Goal: Transaction & Acquisition: Purchase product/service

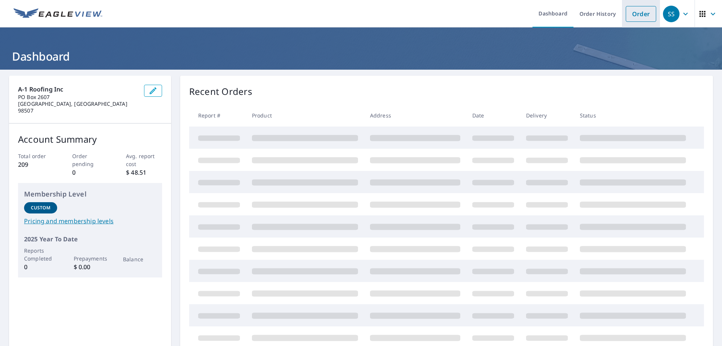
click at [629, 13] on link "Order" at bounding box center [641, 14] width 30 height 16
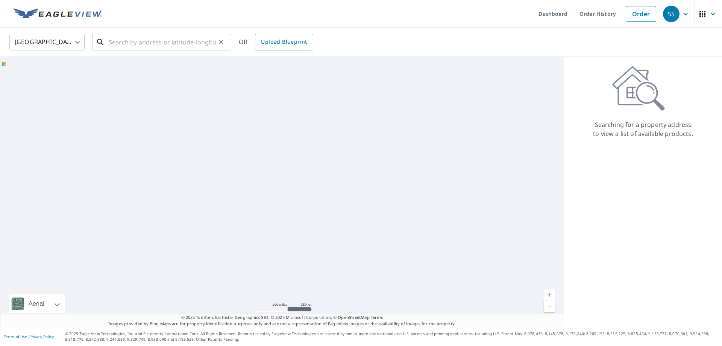
click at [142, 43] on input "text" at bounding box center [162, 42] width 107 height 21
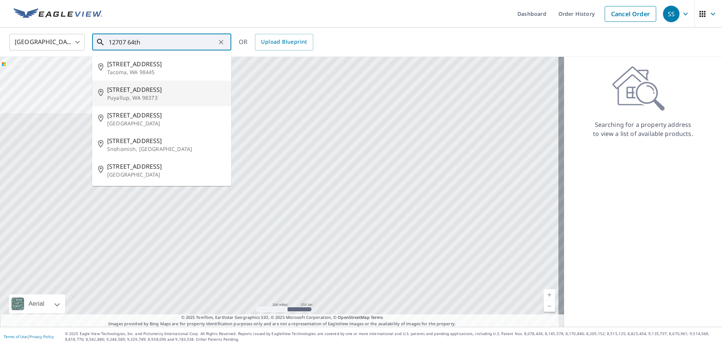
click at [171, 95] on p "Puyallup, WA 98373" at bounding box center [166, 98] width 118 height 8
type input "[STREET_ADDRESS]"
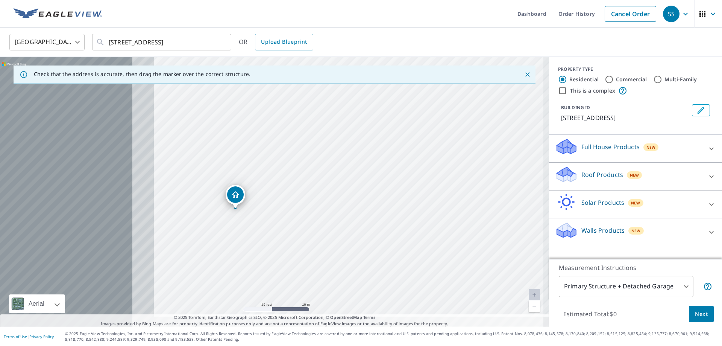
drag, startPoint x: 290, startPoint y: 178, endPoint x: 445, endPoint y: 168, distance: 155.3
click at [445, 168] on div "[STREET_ADDRESS]" at bounding box center [274, 192] width 549 height 270
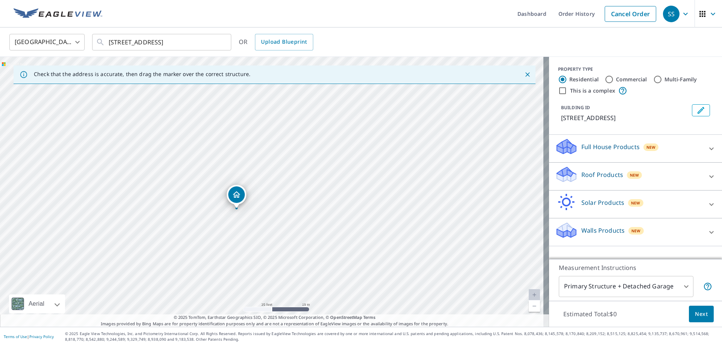
click at [252, 181] on div "[STREET_ADDRESS]" at bounding box center [274, 192] width 549 height 270
click at [558, 89] on input "This is a complex" at bounding box center [562, 90] width 9 height 9
checkbox input "true"
radio input "false"
radio input "true"
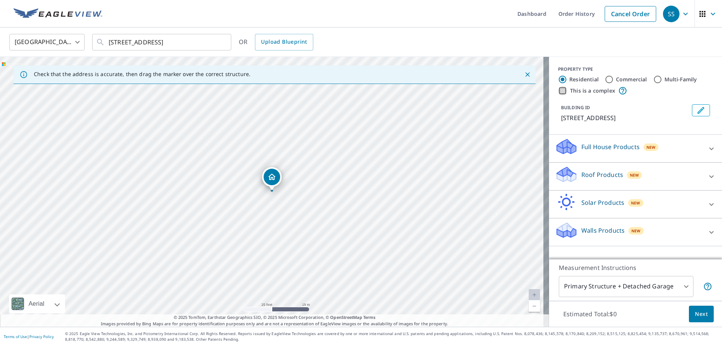
type input "4"
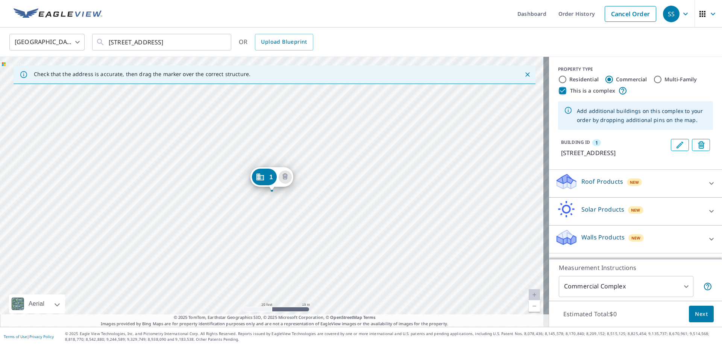
click at [558, 88] on input "This is a complex" at bounding box center [562, 90] width 9 height 9
checkbox input "false"
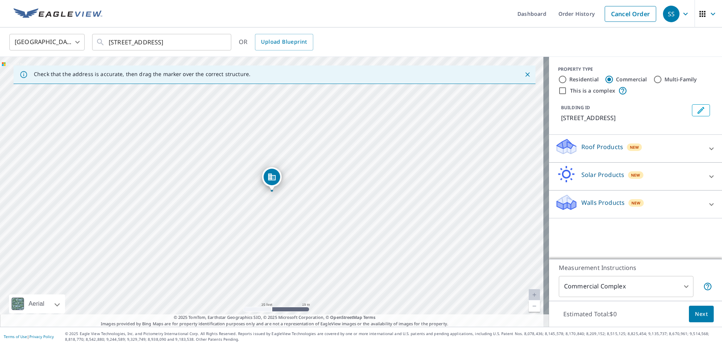
click at [707, 147] on icon at bounding box center [711, 148] width 9 height 9
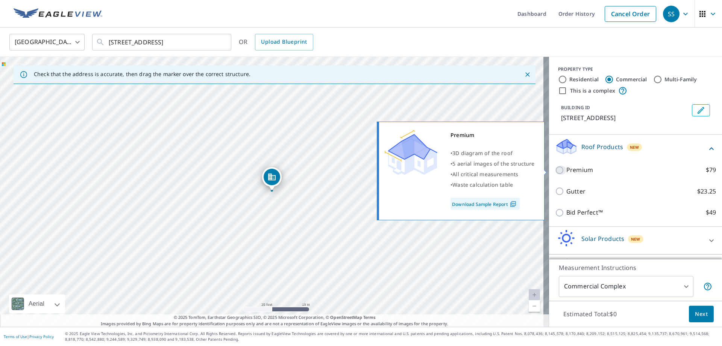
click at [555, 171] on input "Premium $79" at bounding box center [560, 170] width 11 height 9
checkbox input "true"
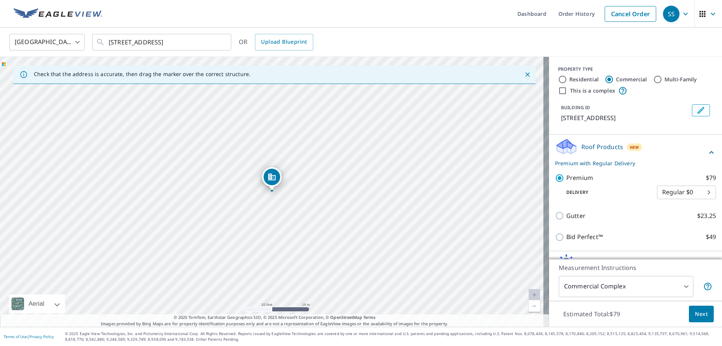
click at [558, 78] on input "Residential" at bounding box center [562, 79] width 9 height 9
radio input "true"
type input "1"
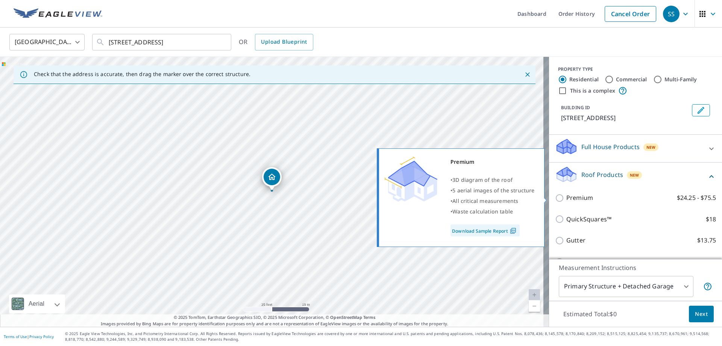
click at [556, 199] on input "Premium $24.25 - $75.5" at bounding box center [560, 197] width 11 height 9
checkbox input "true"
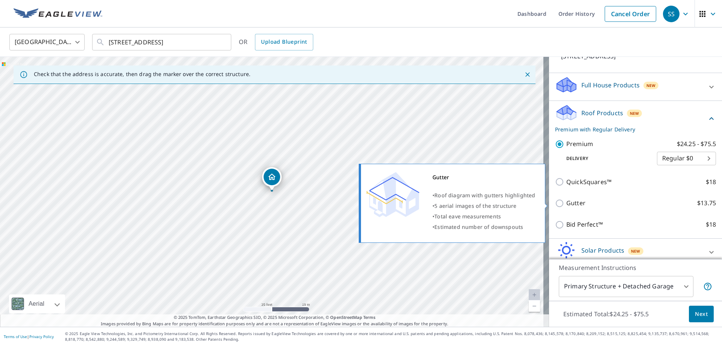
scroll to position [75, 0]
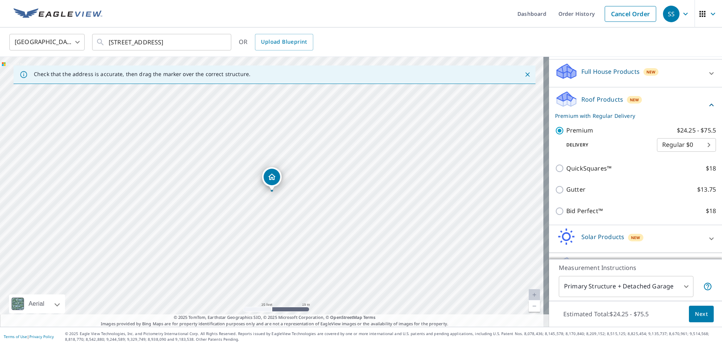
click at [701, 315] on span "Next" at bounding box center [701, 313] width 13 height 9
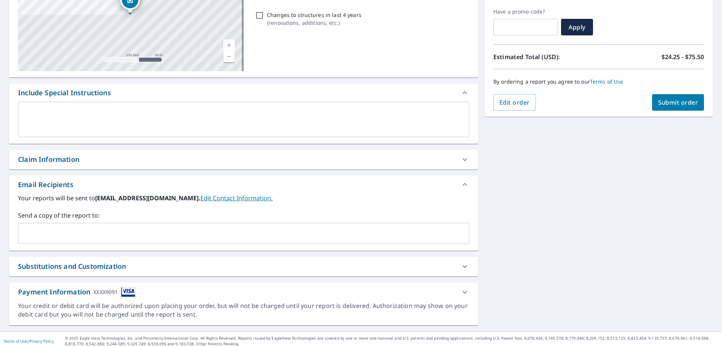
scroll to position [128, 0]
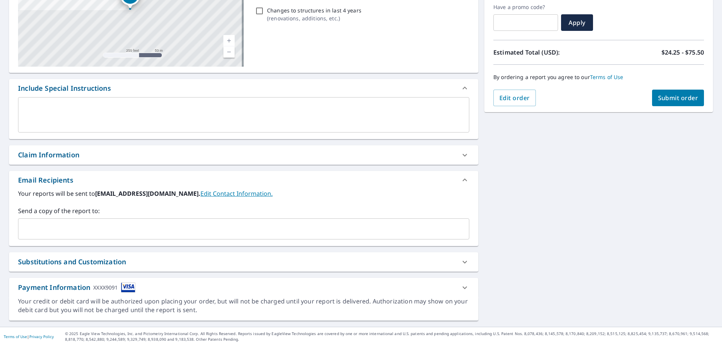
click at [67, 227] on input "text" at bounding box center [237, 229] width 433 height 14
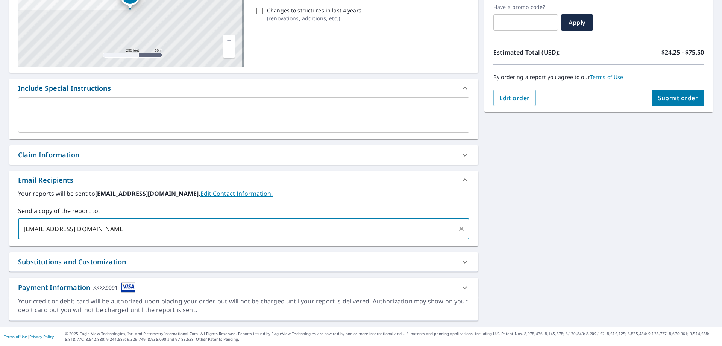
type input "asuarez@a1roofingnw.com"
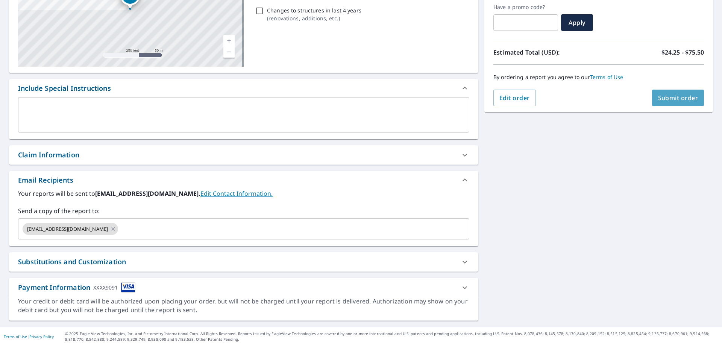
click at [658, 96] on span "Submit order" at bounding box center [678, 98] width 40 height 8
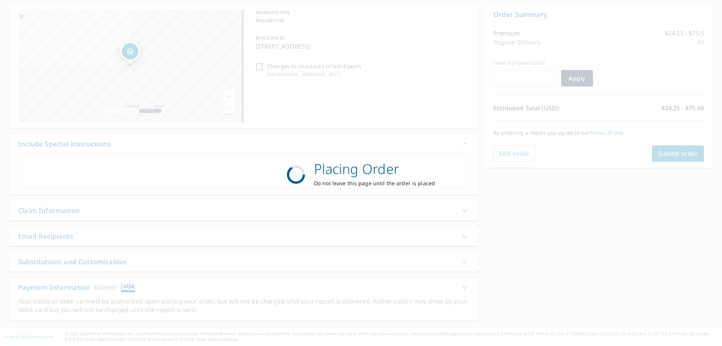
scroll to position [72, 0]
